Goal: Find specific page/section: Find specific page/section

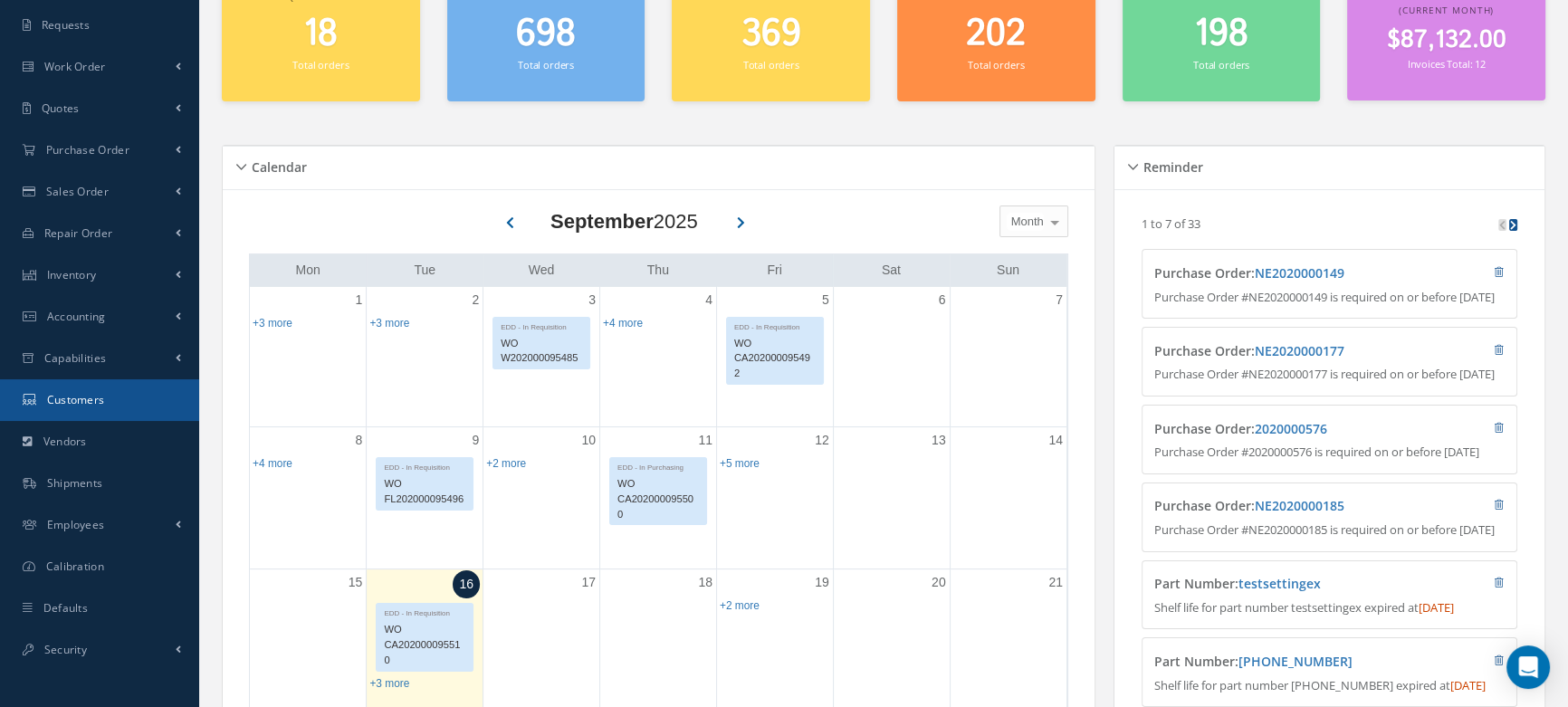
scroll to position [164, 0]
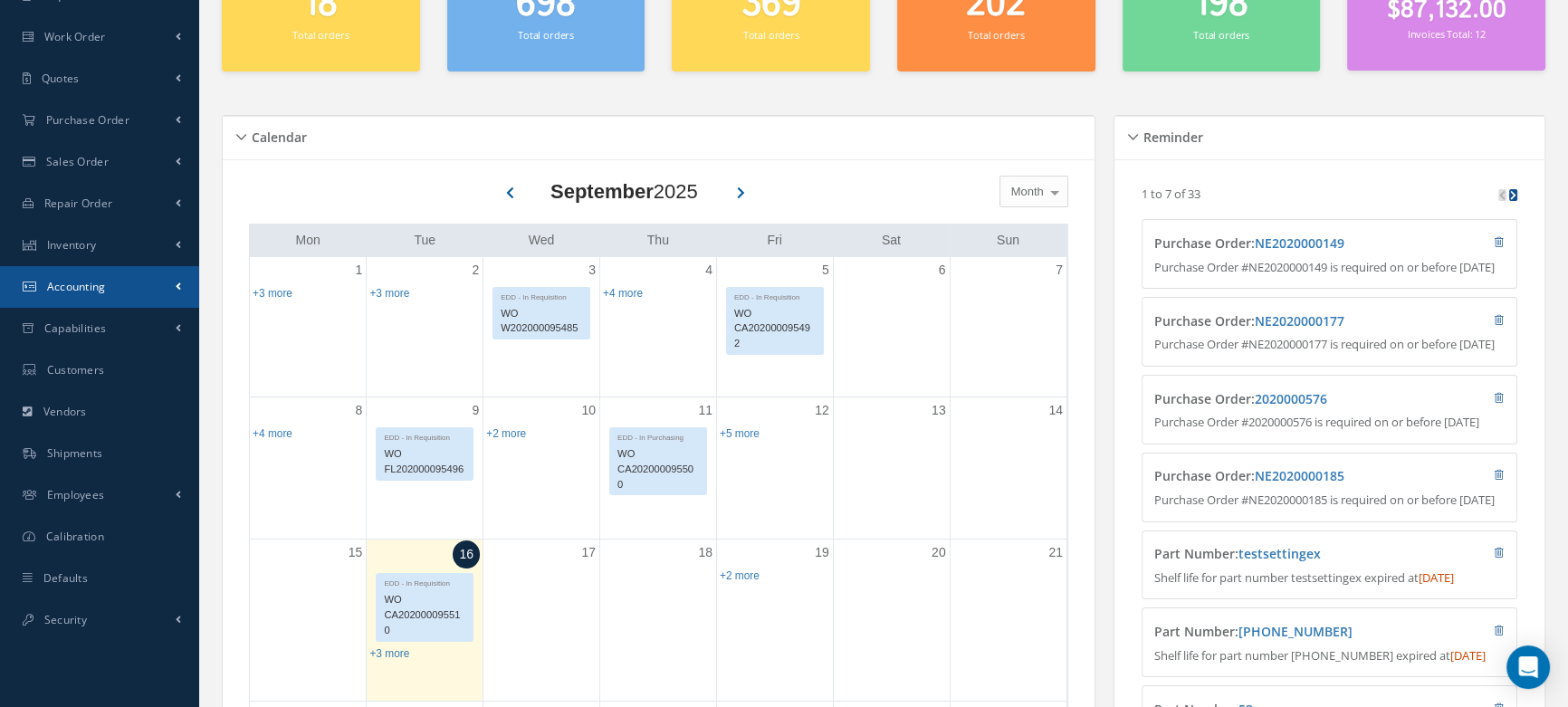
click at [107, 275] on link "Accounting" at bounding box center [99, 287] width 200 height 41
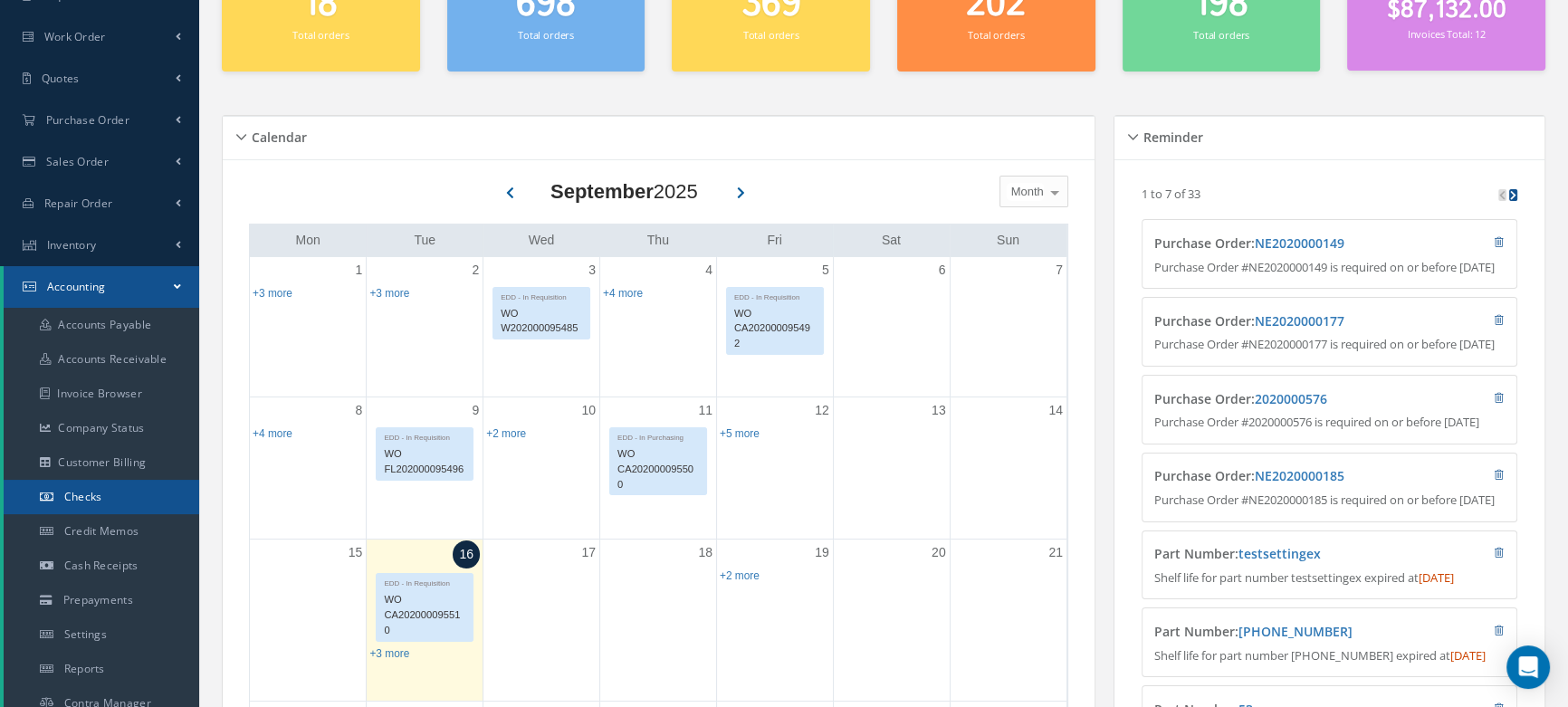
click at [112, 493] on link "Checks" at bounding box center [101, 496] width 196 height 35
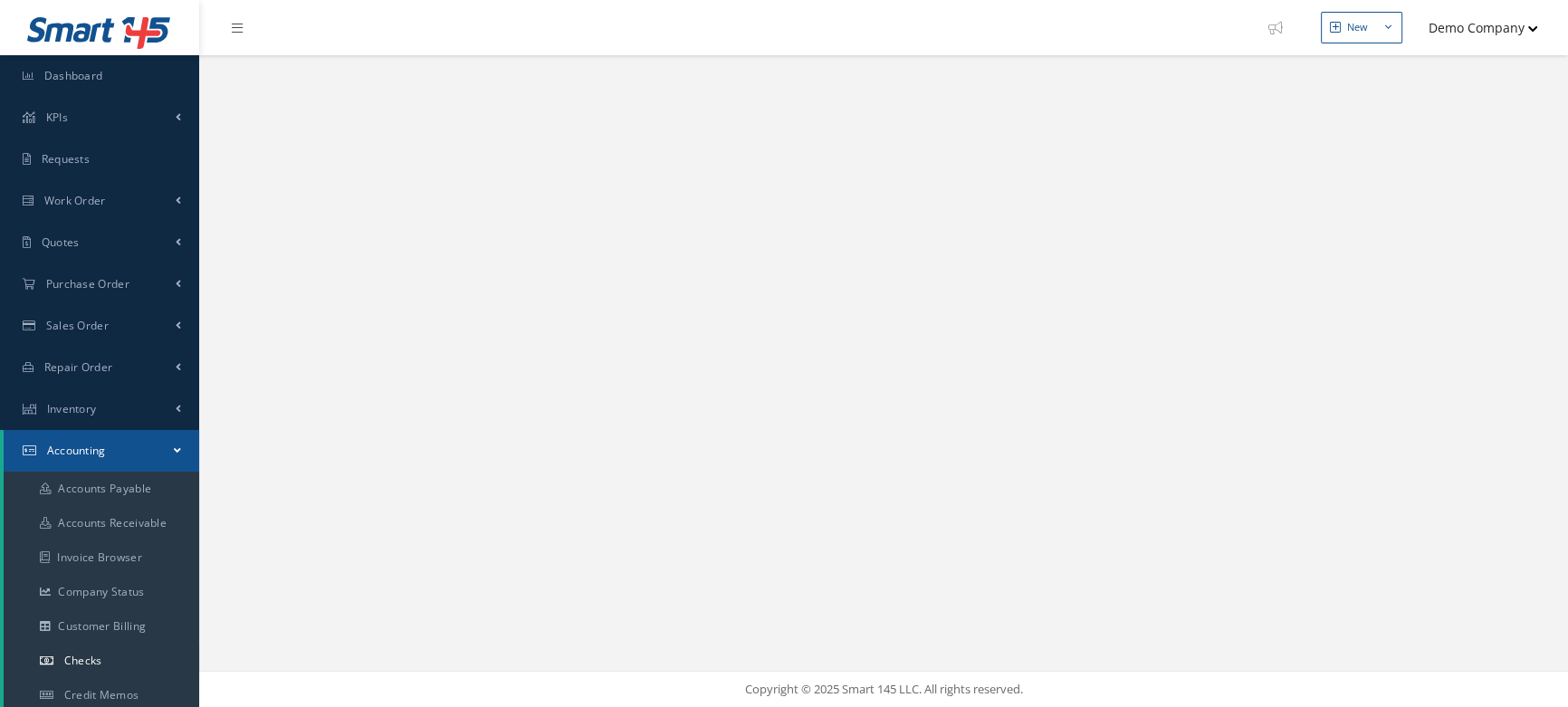
select select "25"
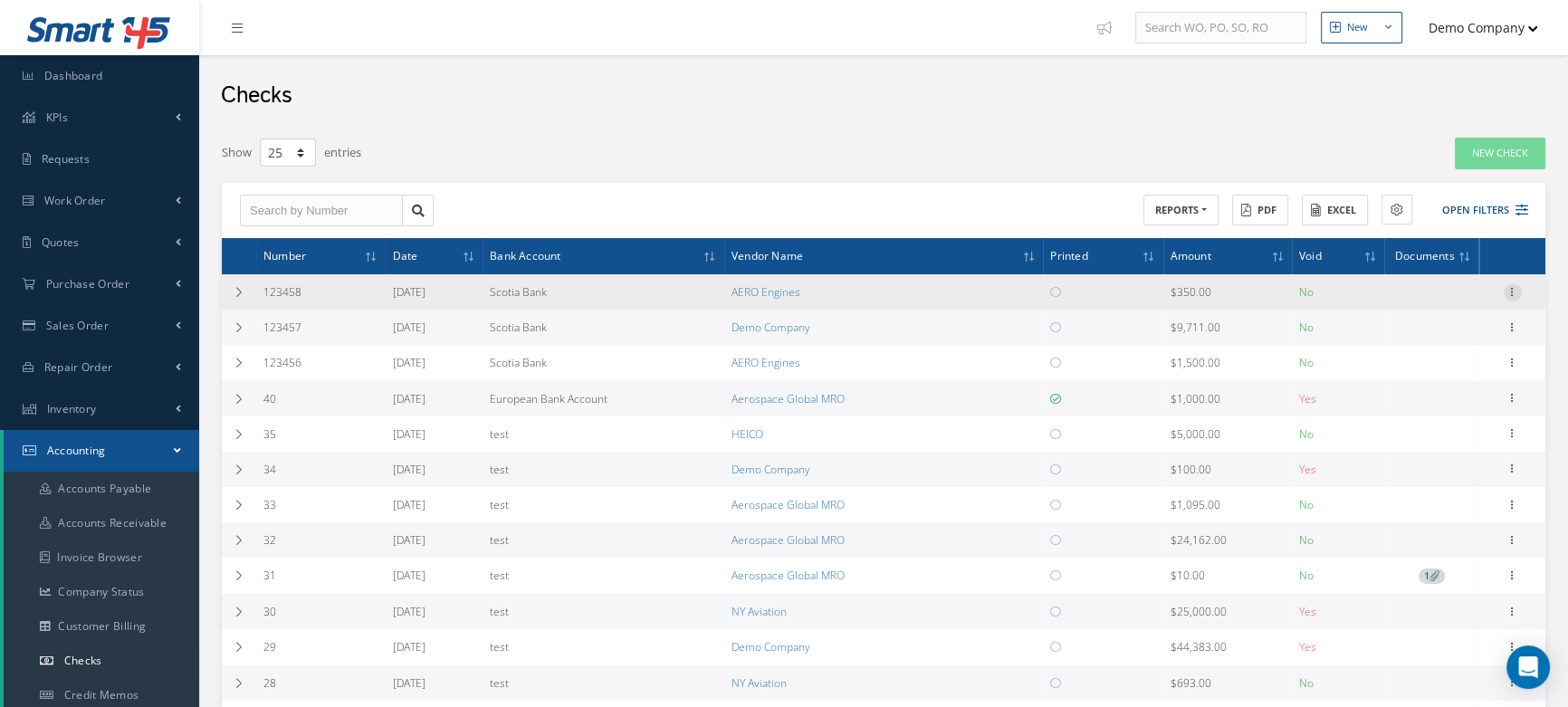
click at [1507, 289] on icon at bounding box center [1512, 290] width 18 height 14
